Goal: Task Accomplishment & Management: Manage account settings

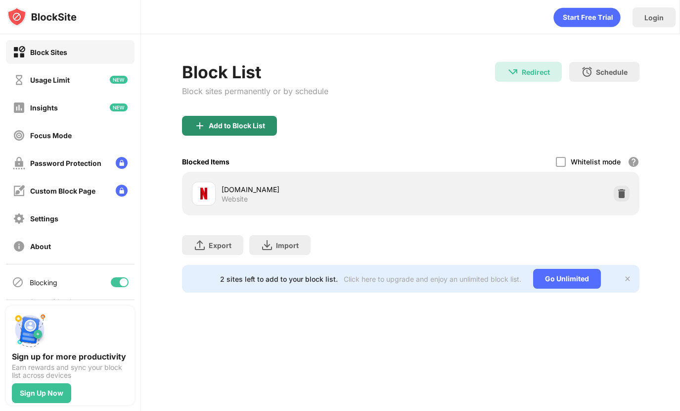
click at [224, 129] on div "Add to Block List" at bounding box center [237, 126] width 56 height 8
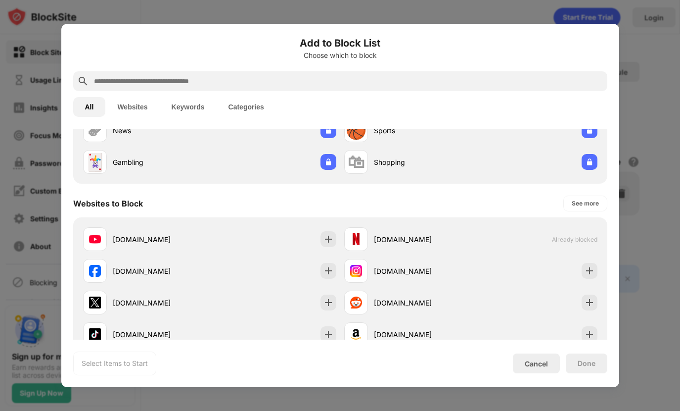
scroll to position [93, 0]
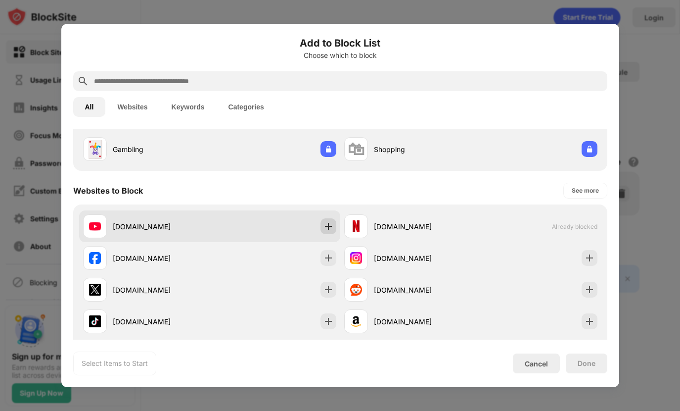
click at [327, 228] on img at bounding box center [329, 226] width 10 height 10
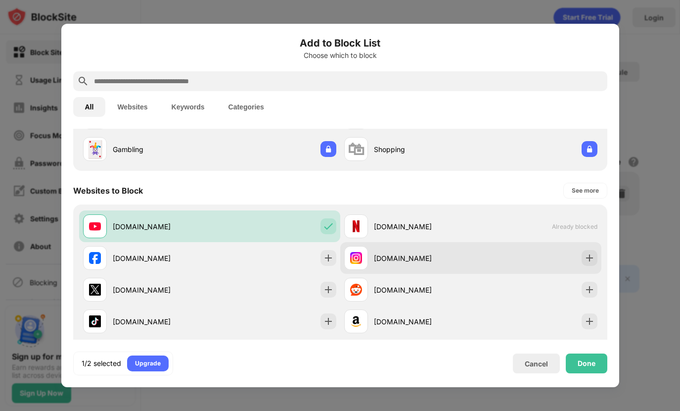
click at [584, 259] on div at bounding box center [590, 258] width 16 height 16
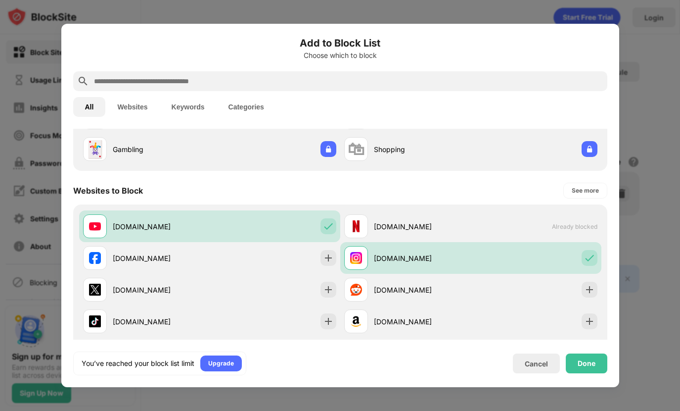
click at [582, 362] on div "Done" at bounding box center [587, 363] width 18 height 8
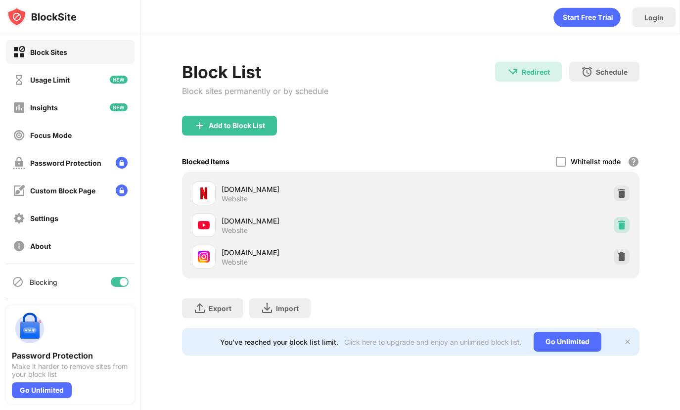
click at [623, 226] on img at bounding box center [622, 225] width 10 height 10
